Goal: Task Accomplishment & Management: Use online tool/utility

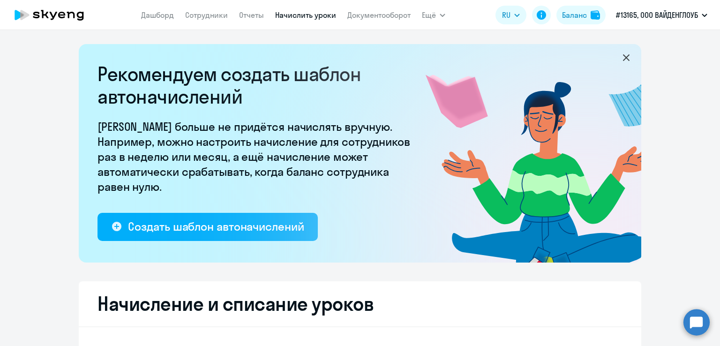
select select "10"
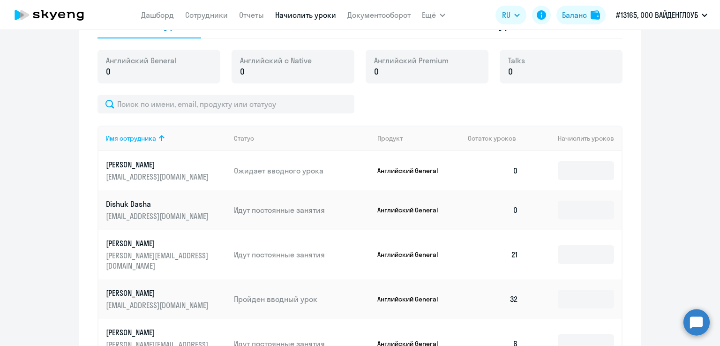
scroll to position [334, 0]
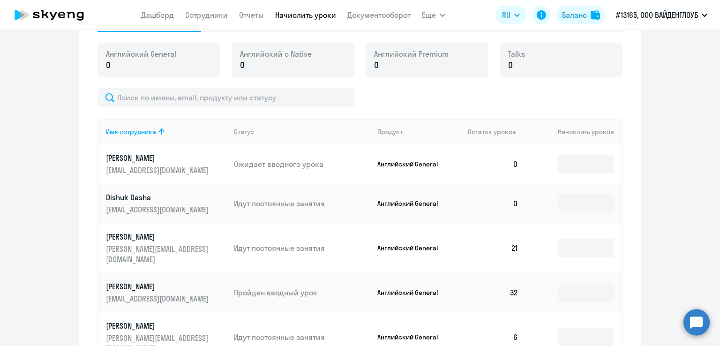
click at [135, 196] on p "Dishuk Dasha" at bounding box center [158, 197] width 105 height 10
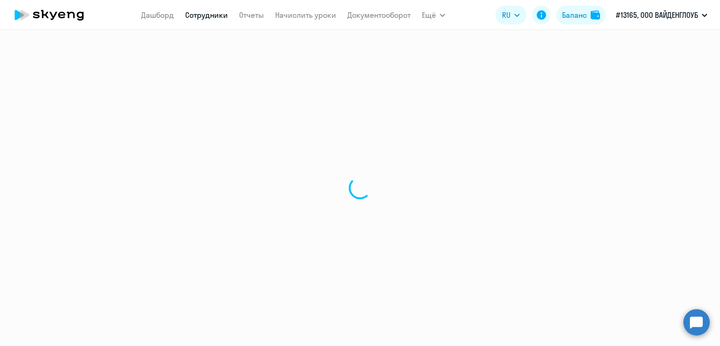
select select "english"
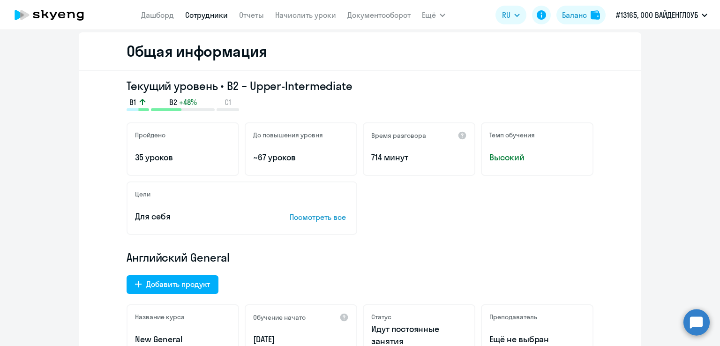
scroll to position [148, 0]
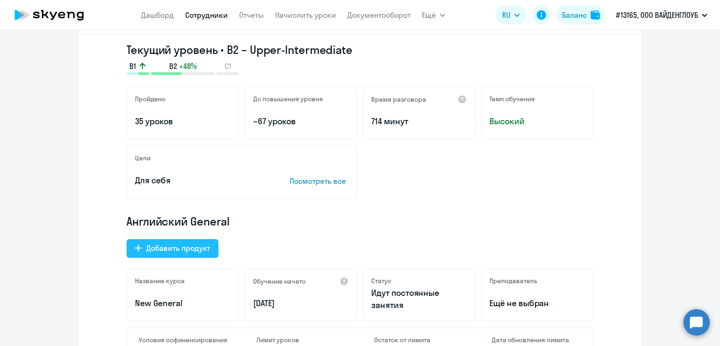
click at [189, 255] on button "Добавить продукт" at bounding box center [172, 248] width 92 height 19
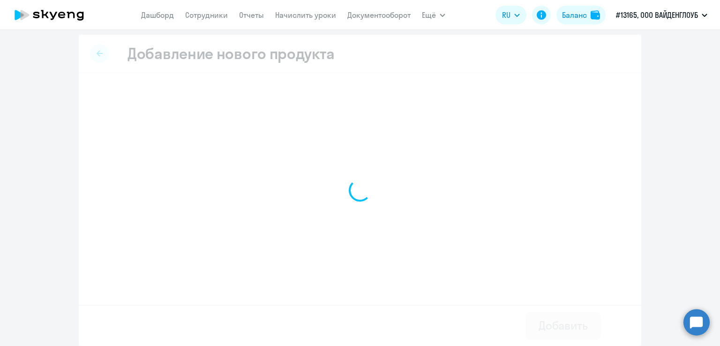
scroll to position [3, 0]
select select "english_adult_native_speaker"
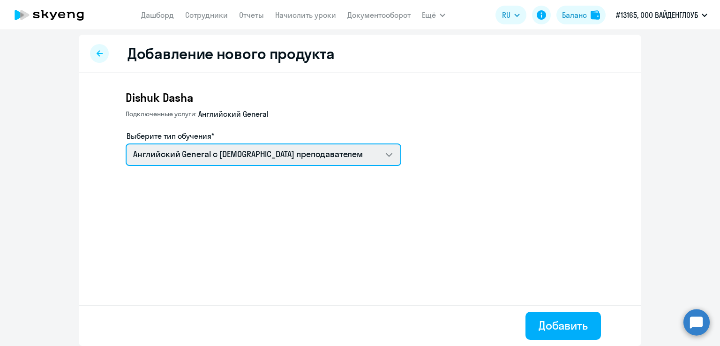
click at [378, 157] on select "Английский General с [DEMOGRAPHIC_DATA] преподавателем" at bounding box center [263, 154] width 275 height 22
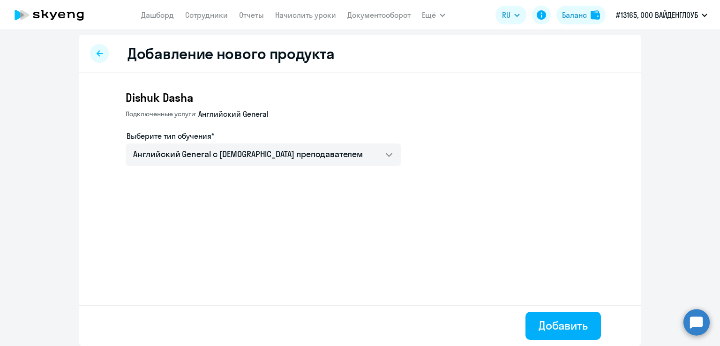
click at [349, 200] on div "Dishuk Dasha Подключенные услуги: Английский General Выберите тип обучения* Анг…" at bounding box center [360, 152] width 562 height 159
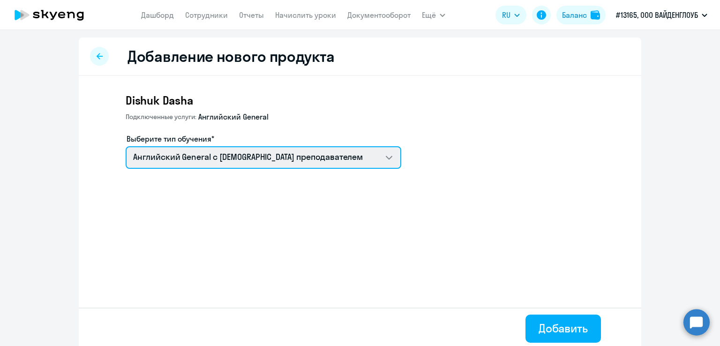
click at [378, 164] on select "Английский General с [DEMOGRAPHIC_DATA] преподавателем" at bounding box center [263, 157] width 275 height 22
click at [382, 157] on select "Английский General с [DEMOGRAPHIC_DATA] преподавателем" at bounding box center [263, 157] width 275 height 22
